Goal: Task Accomplishment & Management: Manage account settings

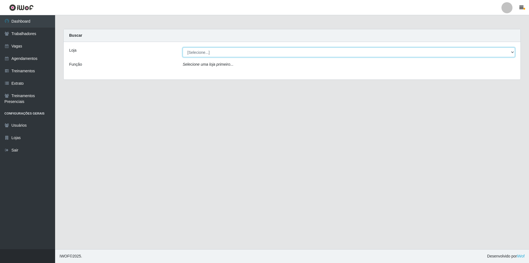
click at [198, 54] on select "[Selecione...] Nova República - Pajuçara Nova República - Pompeia" at bounding box center [349, 52] width 332 height 10
select select "64"
click at [183, 47] on select "[Selecione...] Nova República - Pajuçara Nova República - Pompeia" at bounding box center [349, 52] width 332 height 10
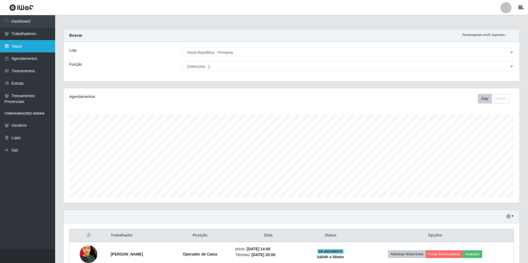
click at [21, 46] on link "Vagas" at bounding box center [27, 46] width 55 height 12
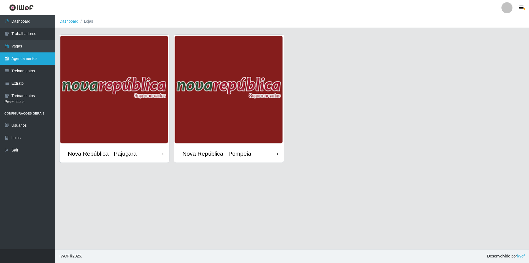
click at [34, 60] on link "Agendamentos" at bounding box center [27, 58] width 55 height 12
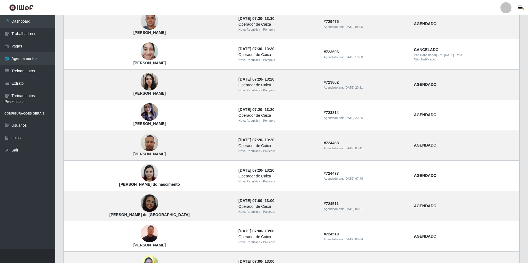
scroll to position [313, 0]
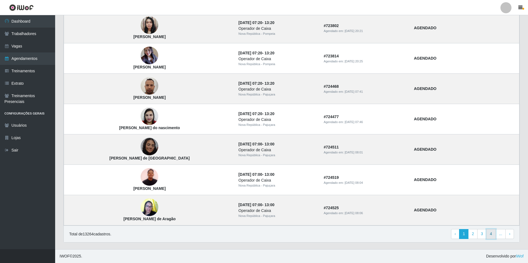
click at [490, 234] on link "4" at bounding box center [490, 234] width 9 height 10
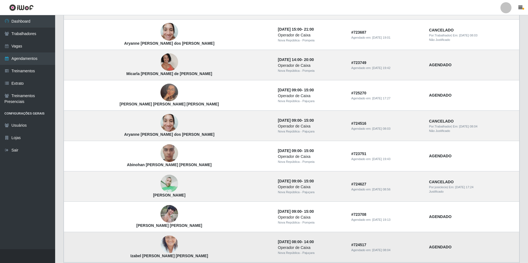
scroll to position [313, 0]
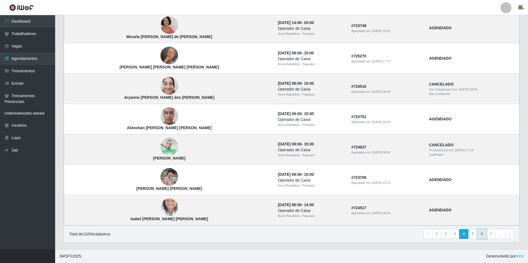
click at [482, 235] on link "6" at bounding box center [481, 234] width 9 height 10
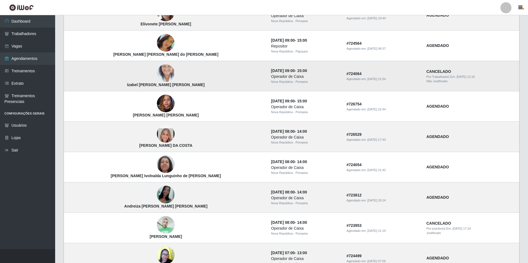
scroll to position [55, 0]
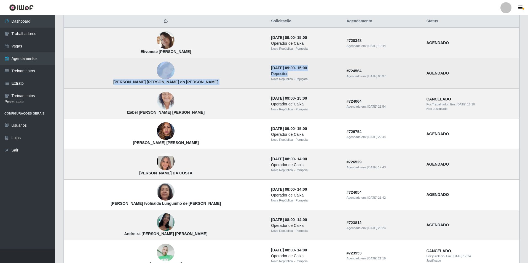
drag, startPoint x: 228, startPoint y: 73, endPoint x: 255, endPoint y: 73, distance: 27.3
click at [255, 73] on tr "Joana Maria do Nascimento Catarino 04/09/2025, 09:00 - 15:00 Repositor Nova Rep…" at bounding box center [291, 73] width 455 height 30
click at [271, 73] on div "Repositor" at bounding box center [305, 74] width 69 height 6
drag, startPoint x: 248, startPoint y: 73, endPoint x: 224, endPoint y: 63, distance: 26.2
click at [224, 63] on tr "Joana Maria do Nascimento Catarino 04/09/2025, 09:00 - 15:00 Repositor Nova Rep…" at bounding box center [291, 73] width 455 height 30
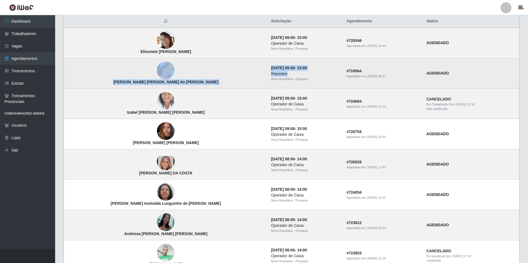
click at [227, 69] on td "Joana Maria do Nascimento Catarino" at bounding box center [166, 73] width 204 height 30
drag, startPoint x: 272, startPoint y: 82, endPoint x: 217, endPoint y: 69, distance: 56.2
click at [217, 69] on tr "Joana Maria do Nascimento Catarino 04/09/2025, 09:00 - 15:00 Repositor Nova Rep…" at bounding box center [291, 73] width 455 height 30
click at [217, 69] on td "Joana Maria do Nascimento Catarino" at bounding box center [166, 73] width 204 height 30
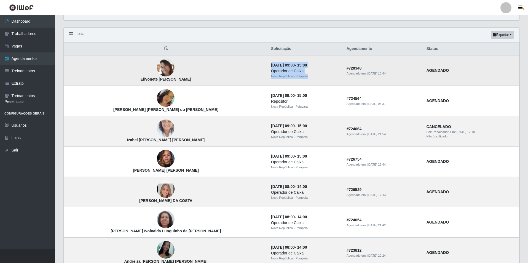
drag, startPoint x: 228, startPoint y: 65, endPoint x: 282, endPoint y: 77, distance: 55.3
click at [282, 77] on td "04/09/2025, 09:00 - 15:00 Operador de Caixa Nova República - Pompeia" at bounding box center [306, 70] width 76 height 31
click at [194, 85] on td "Elivonete Bezerra Constancio" at bounding box center [166, 70] width 204 height 31
click at [32, 45] on link "Vagas" at bounding box center [27, 46] width 55 height 12
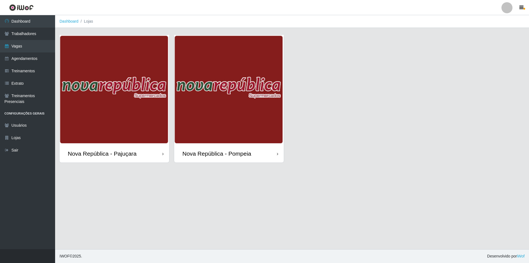
click at [217, 139] on img at bounding box center [229, 90] width 110 height 110
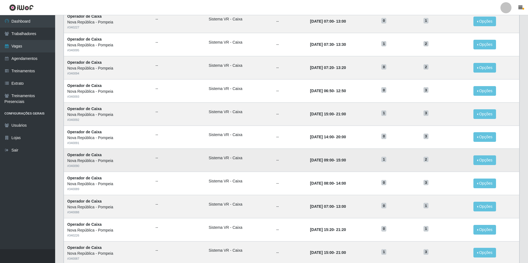
scroll to position [205, 0]
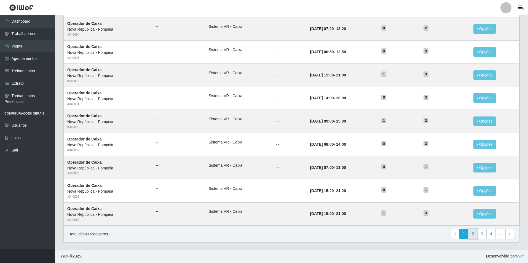
click at [474, 233] on link "2" at bounding box center [472, 234] width 9 height 10
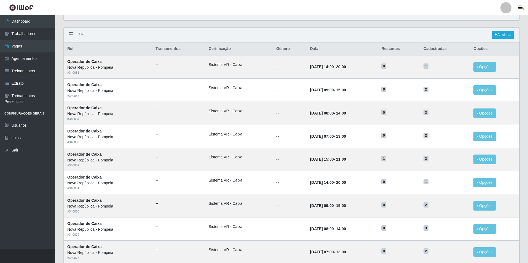
scroll to position [83, 0]
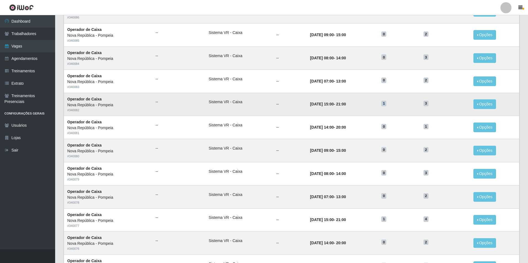
drag, startPoint x: 388, startPoint y: 104, endPoint x: 395, endPoint y: 104, distance: 6.3
click at [395, 104] on h5 "1" at bounding box center [398, 103] width 35 height 6
click at [428, 106] on span "3" at bounding box center [425, 104] width 5 height 6
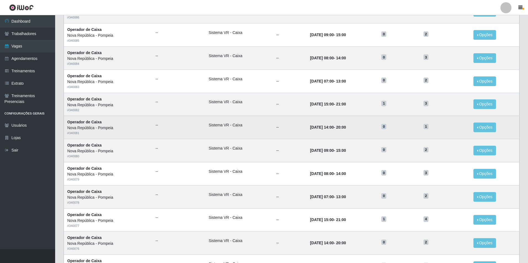
drag, startPoint x: 408, startPoint y: 129, endPoint x: 377, endPoint y: 125, distance: 31.1
click at [377, 125] on tr "Operador de Caixa Nova República - Pompeia # 340081 -- Sistema VR - Caixa -- 04…" at bounding box center [291, 127] width 455 height 23
